Goal: Task Accomplishment & Management: Use online tool/utility

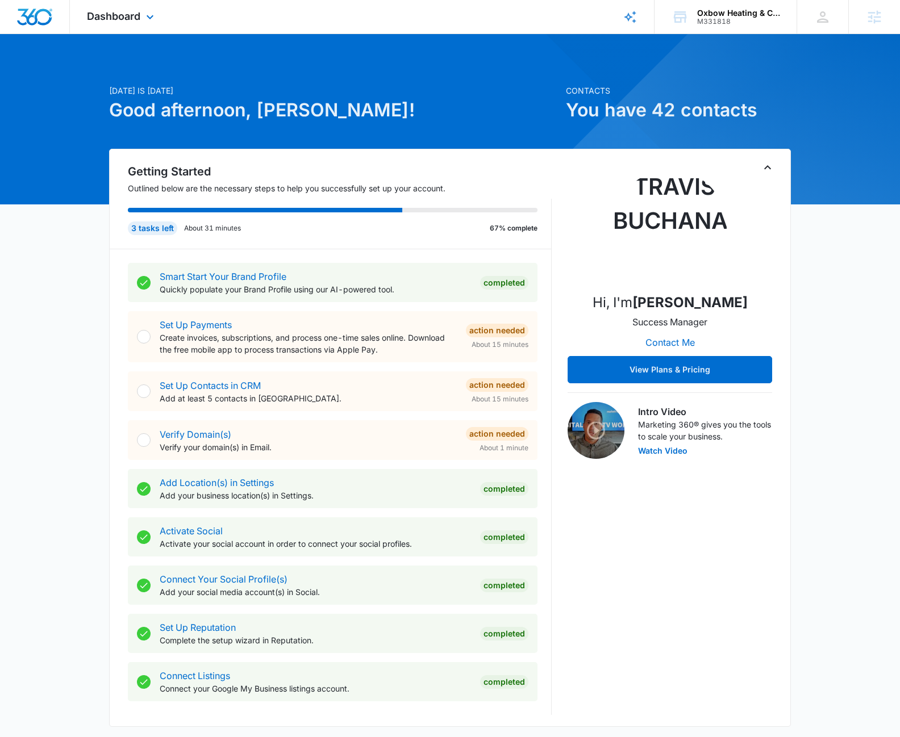
click at [115, 24] on div "Dashboard Apps Reputation Forms CRM Email Social Content Ads Intelligence Files…" at bounding box center [122, 17] width 104 height 34
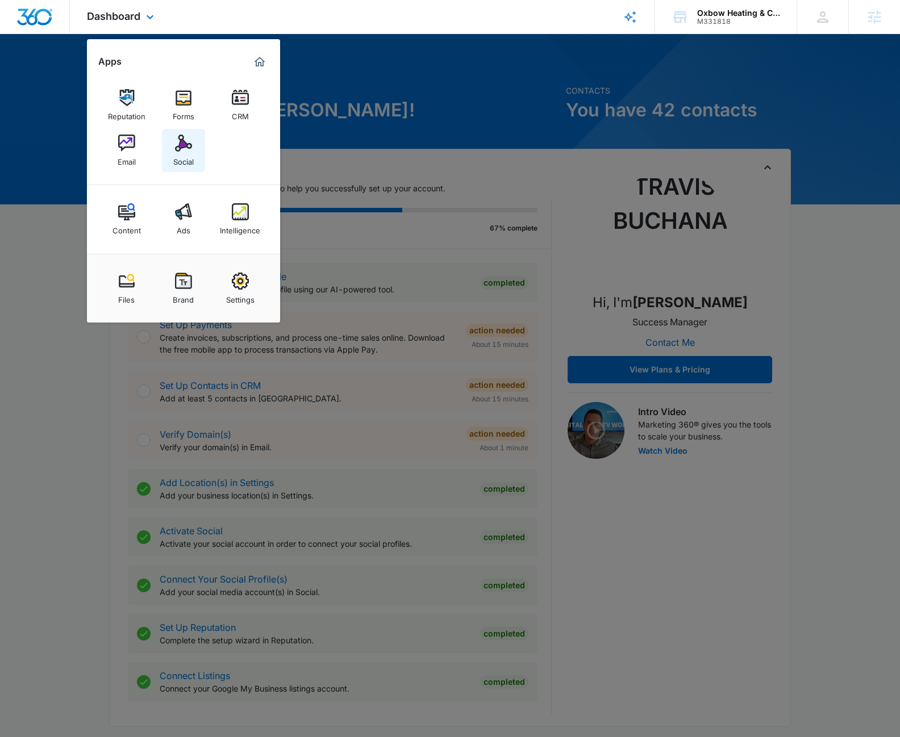
click at [193, 153] on div "Social" at bounding box center [183, 159] width 20 height 15
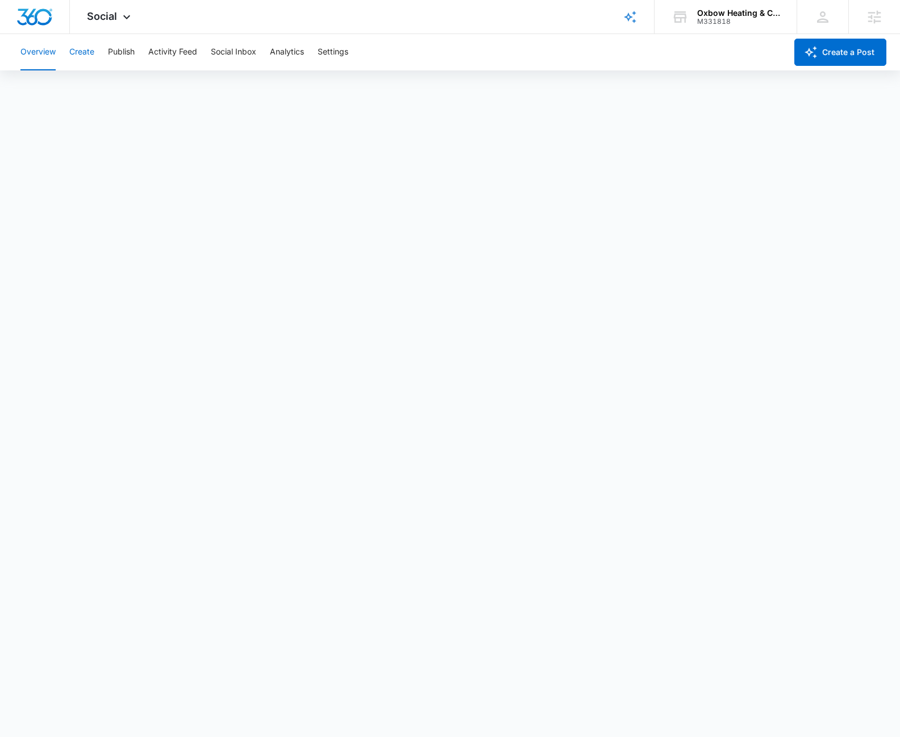
click at [83, 56] on button "Create" at bounding box center [81, 52] width 25 height 36
click at [125, 85] on button "Approvals" at bounding box center [111, 87] width 38 height 32
